Goal: Information Seeking & Learning: Compare options

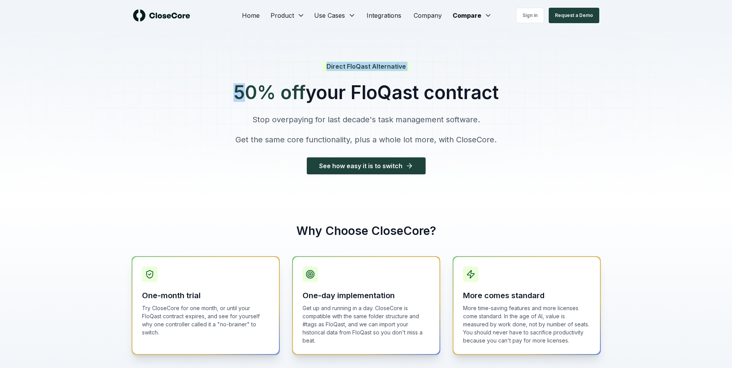
drag, startPoint x: 244, startPoint y: 88, endPoint x: 524, endPoint y: 84, distance: 279.7
click at [524, 84] on div "Direct FloQast Alternative 50% off your FloQast contract Stop overpaying for la…" at bounding box center [366, 115] width 732 height 168
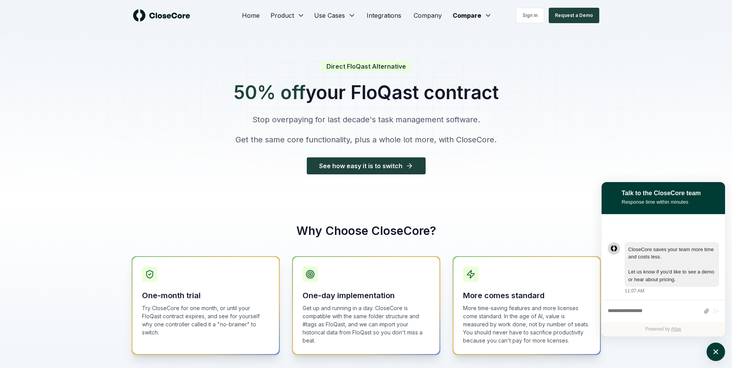
drag, startPoint x: 269, startPoint y: 118, endPoint x: 482, endPoint y: 119, distance: 212.2
click at [482, 119] on p "Stop overpaying for last decade's task management software." at bounding box center [365, 119] width 265 height 11
drag, startPoint x: 343, startPoint y: 141, endPoint x: 385, endPoint y: 138, distance: 42.6
click at [388, 141] on p "Get the same core functionality, plus a whole lot more, with CloseCore." at bounding box center [365, 139] width 265 height 11
click at [385, 138] on p "Get the same core functionality, plus a whole lot more, with CloseCore." at bounding box center [365, 139] width 265 height 11
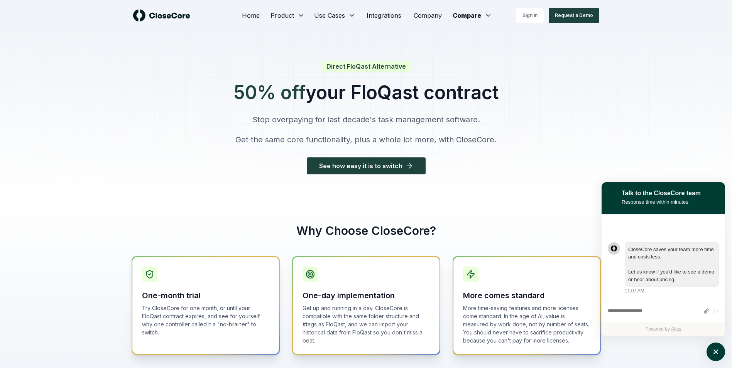
drag, startPoint x: 372, startPoint y: 141, endPoint x: 488, endPoint y: 140, distance: 116.9
click at [488, 140] on p "Get the same core functionality, plus a whole lot more, with CloseCore." at bounding box center [365, 139] width 265 height 11
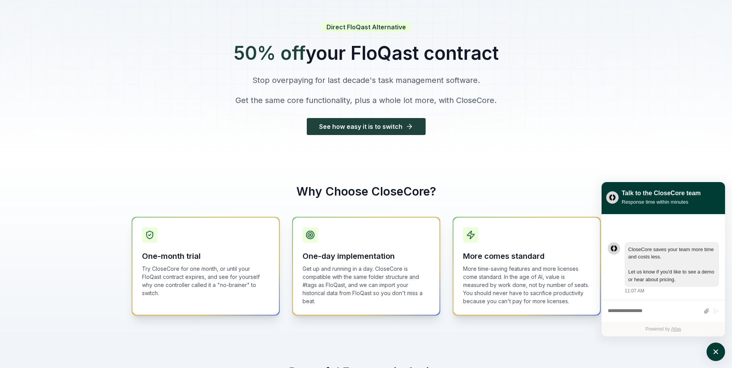
scroll to position [77, 0]
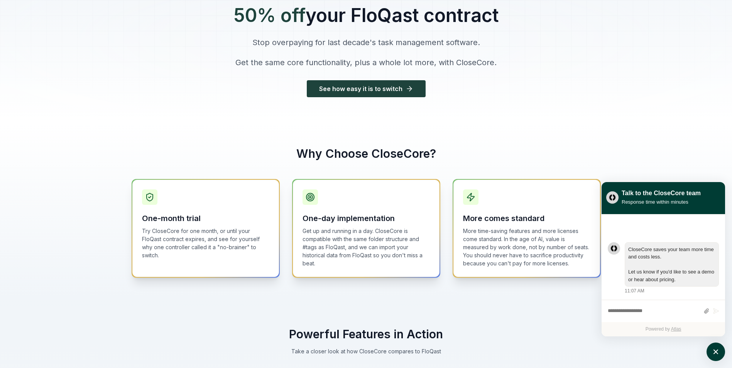
drag, startPoint x: 307, startPoint y: 152, endPoint x: 429, endPoint y: 152, distance: 122.3
click at [429, 152] on h2 "Why Choose CloseCore?" at bounding box center [366, 154] width 469 height 14
drag, startPoint x: 329, startPoint y: 231, endPoint x: 365, endPoint y: 257, distance: 44.8
click at [365, 257] on p "Get up and running in a day. CloseCore is compatible with the same folder struc…" at bounding box center [365, 247] width 127 height 41
drag, startPoint x: 365, startPoint y: 257, endPoint x: 367, endPoint y: 248, distance: 9.2
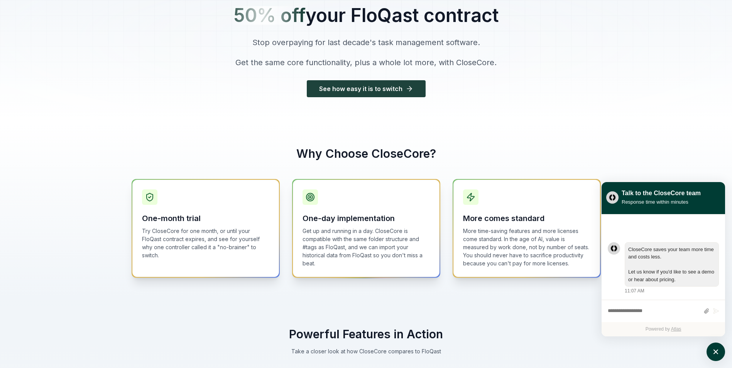
click at [367, 248] on p "Get up and running in a day. CloseCore is compatible with the same folder struc…" at bounding box center [365, 247] width 127 height 41
drag, startPoint x: 166, startPoint y: 238, endPoint x: 207, endPoint y: 257, distance: 44.9
click at [199, 255] on p "Try CloseCore for one month, or until your FloQast contract expires, and see fo…" at bounding box center [205, 243] width 127 height 32
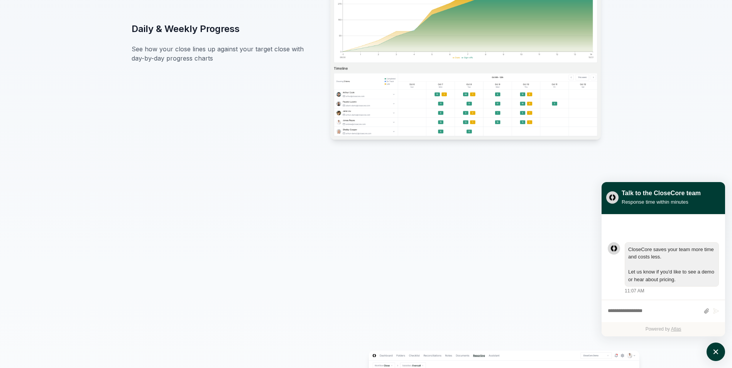
scroll to position [772, 0]
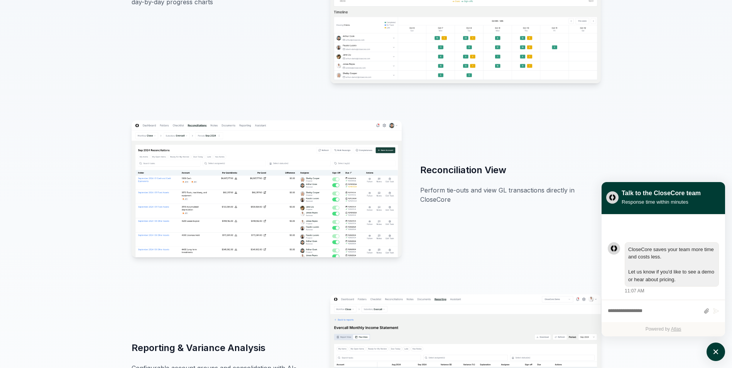
drag, startPoint x: 424, startPoint y: 173, endPoint x: 459, endPoint y: 195, distance: 41.3
click at [459, 195] on div "Reconciliation View Perform tie-outs and view GL transactions directly in Close…" at bounding box center [510, 188] width 180 height 49
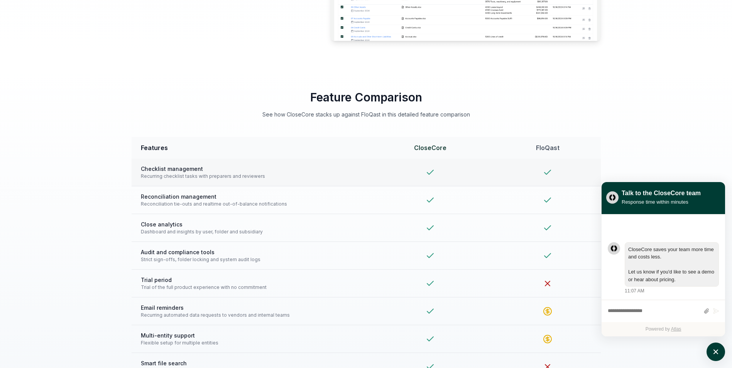
scroll to position [1543, 0]
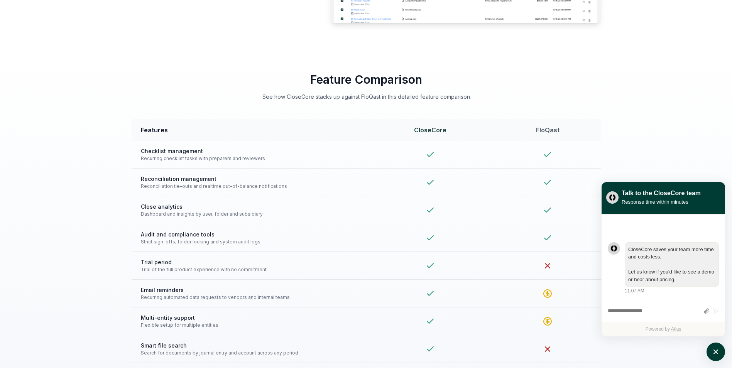
drag, startPoint x: 345, startPoint y: 81, endPoint x: 457, endPoint y: 84, distance: 112.7
click at [449, 84] on h2 "Feature Comparison" at bounding box center [366, 80] width 469 height 14
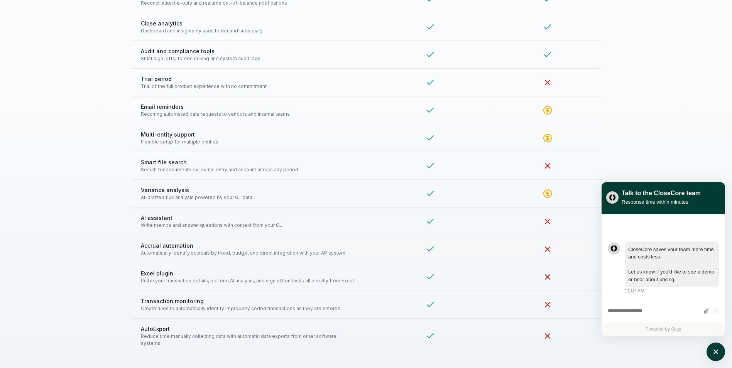
scroll to position [1813, 0]
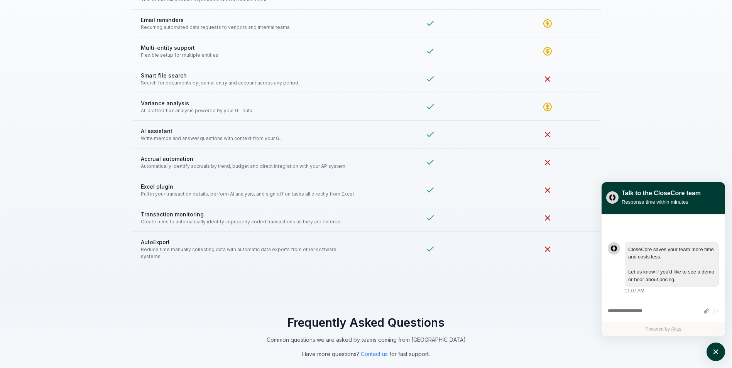
drag, startPoint x: 256, startPoint y: 197, endPoint x: 350, endPoint y: 197, distance: 93.4
click at [349, 198] on span "Pull in your transaction details, perform AI analysis, and sign off on tasks al…" at bounding box center [249, 194] width 216 height 7
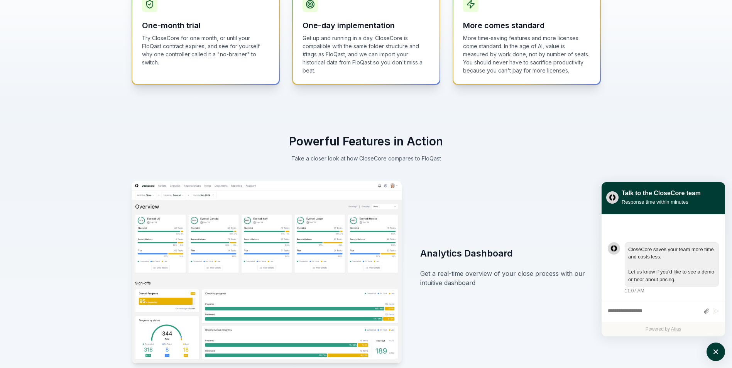
scroll to position [0, 0]
